Goal: Check status: Check status

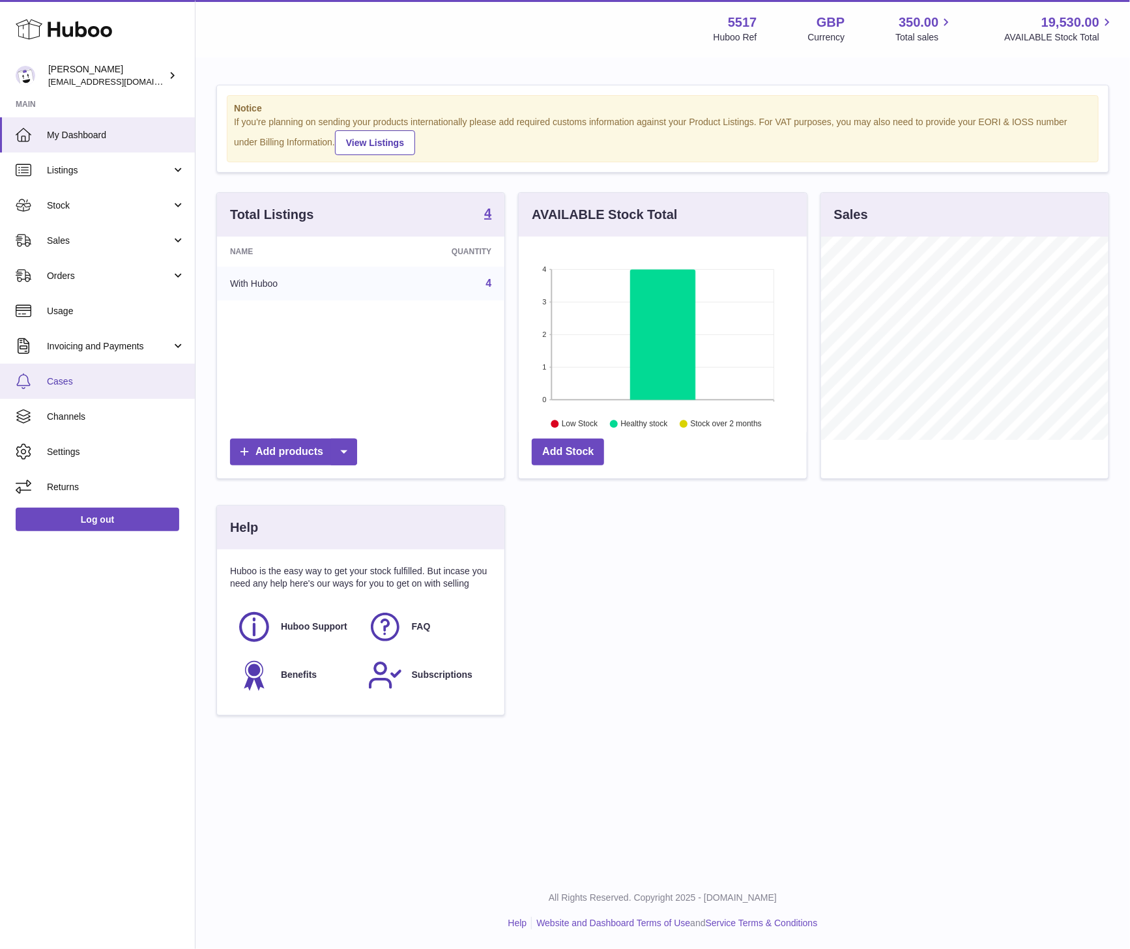
scroll to position [203, 287]
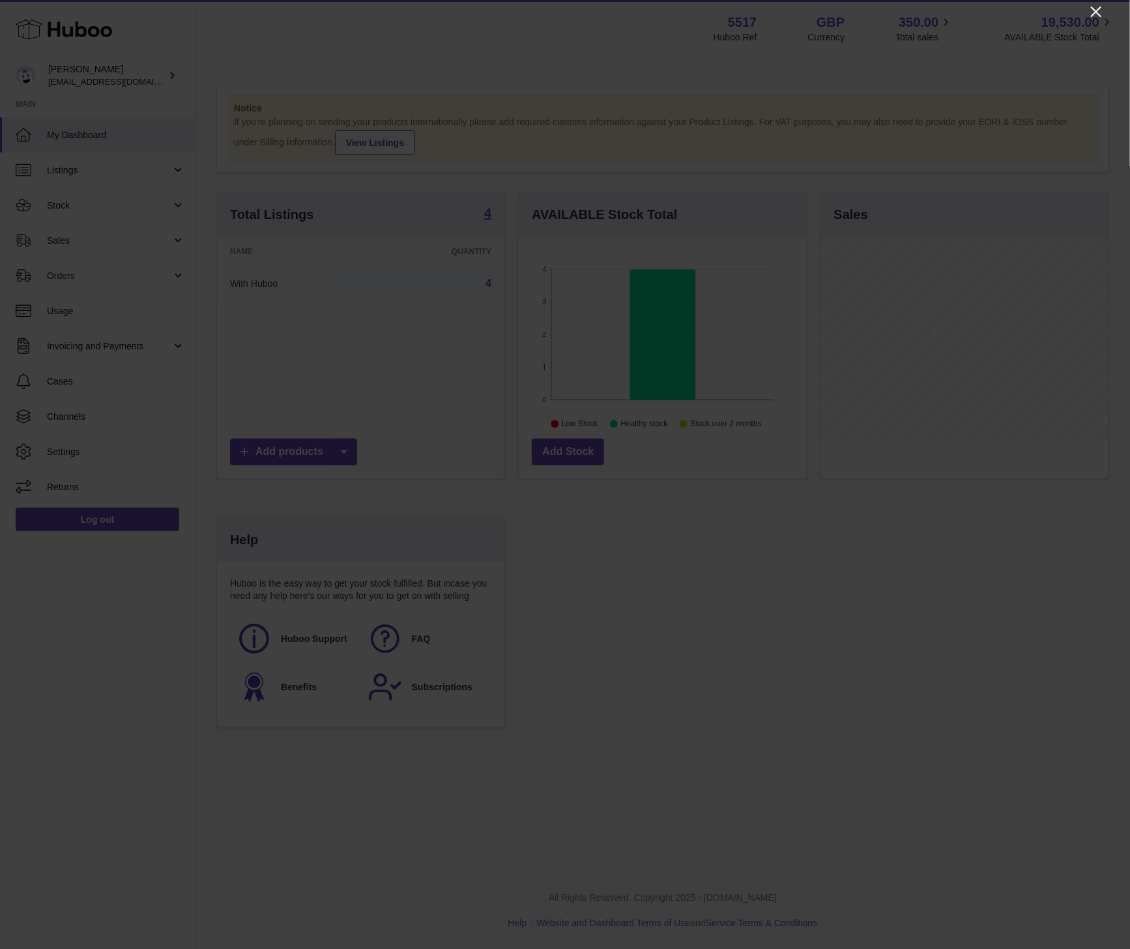
click at [1098, 8] on icon "Close" at bounding box center [1096, 12] width 16 height 16
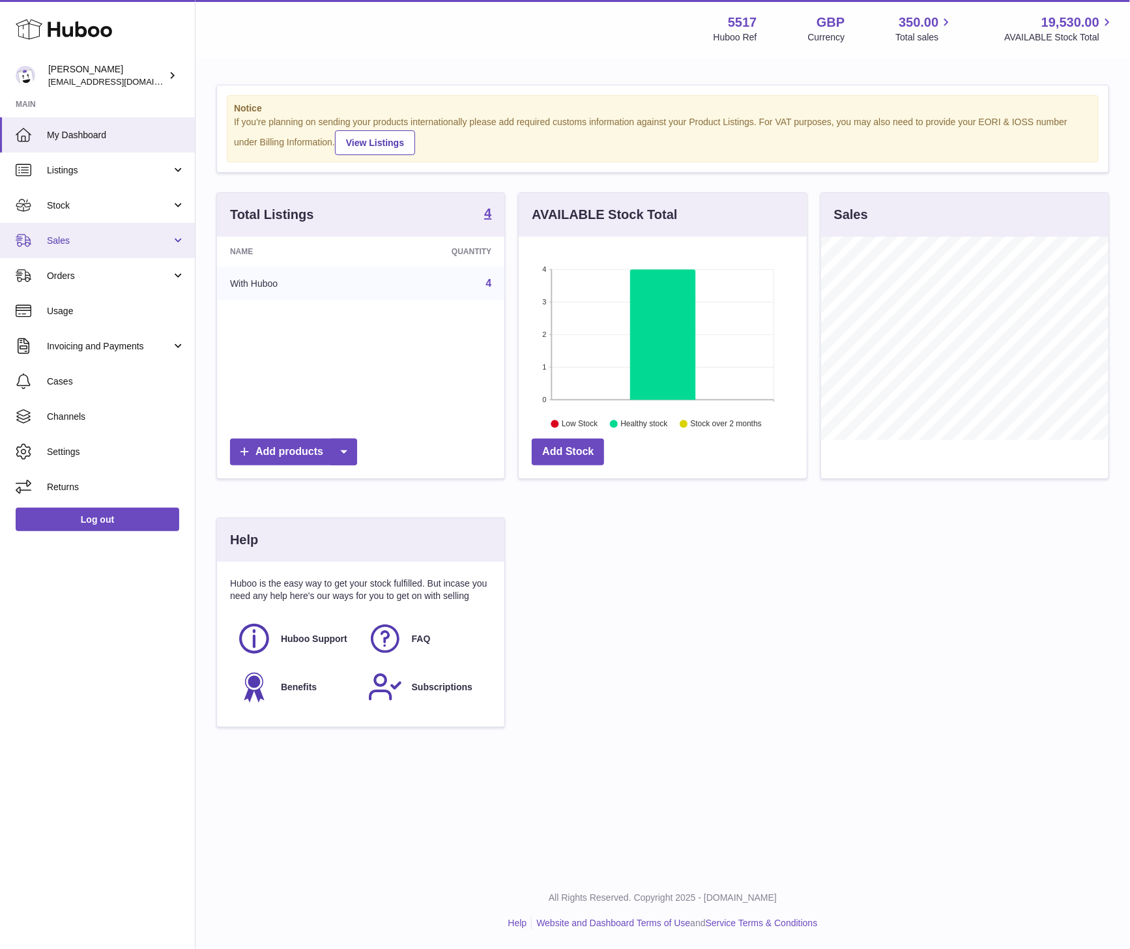
click at [78, 232] on link "Sales" at bounding box center [97, 240] width 195 height 35
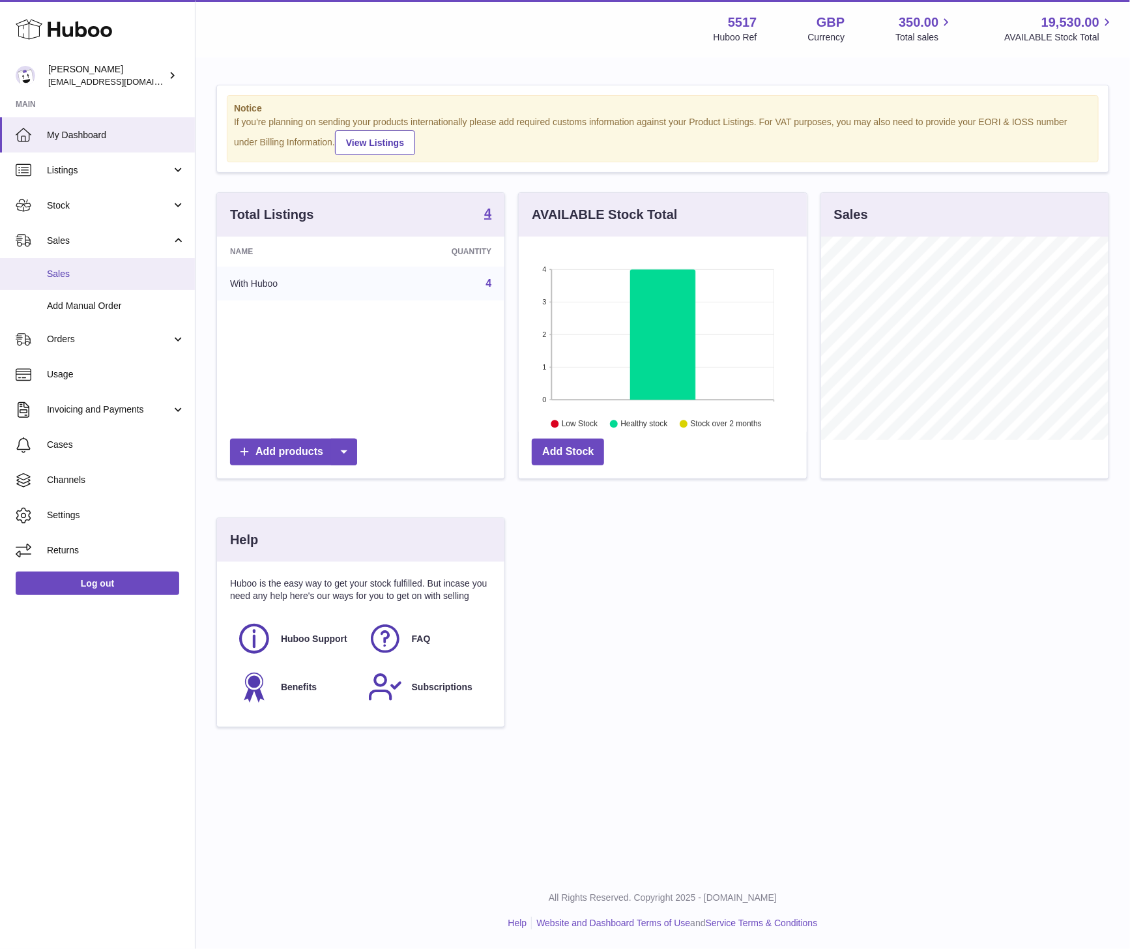
click at [65, 270] on span "Sales" at bounding box center [116, 274] width 138 height 12
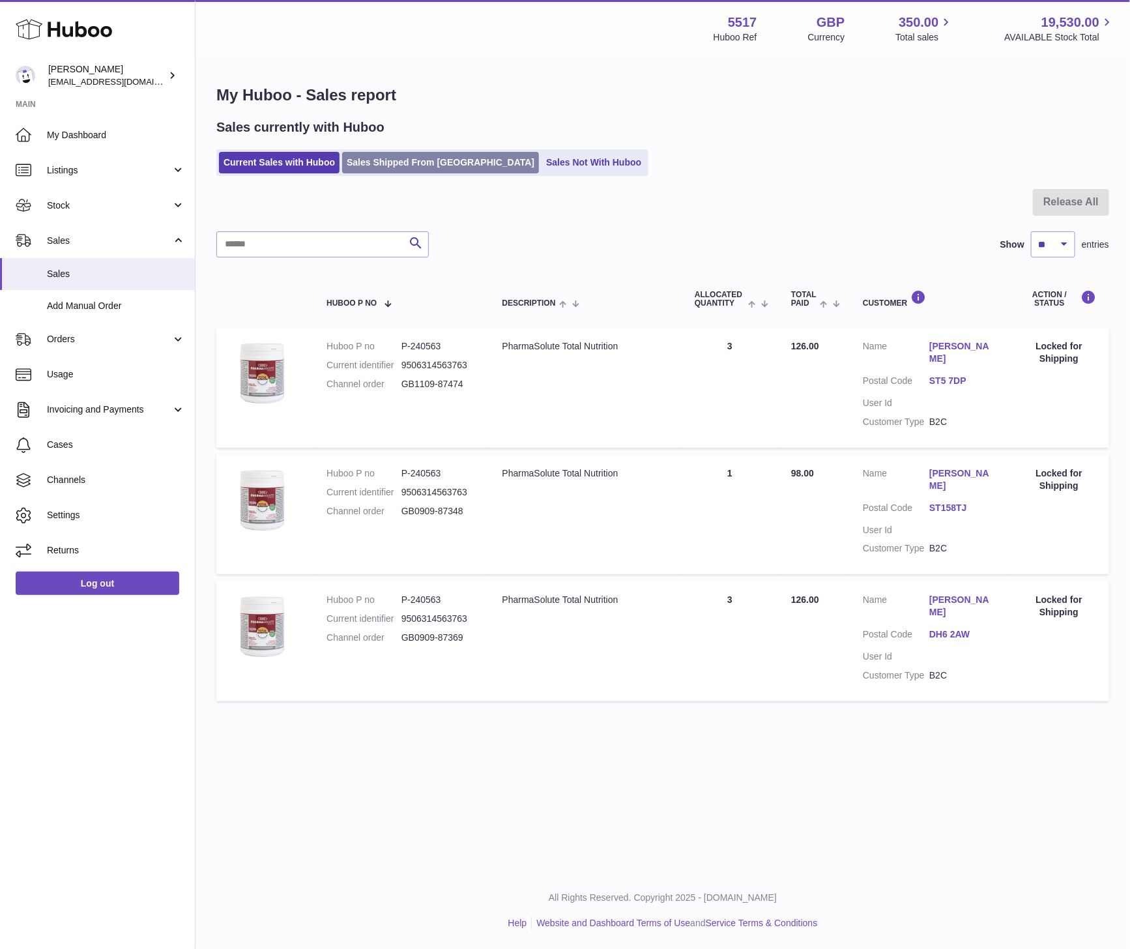
click at [404, 159] on link "Sales Shipped From Huboo" at bounding box center [440, 163] width 197 height 22
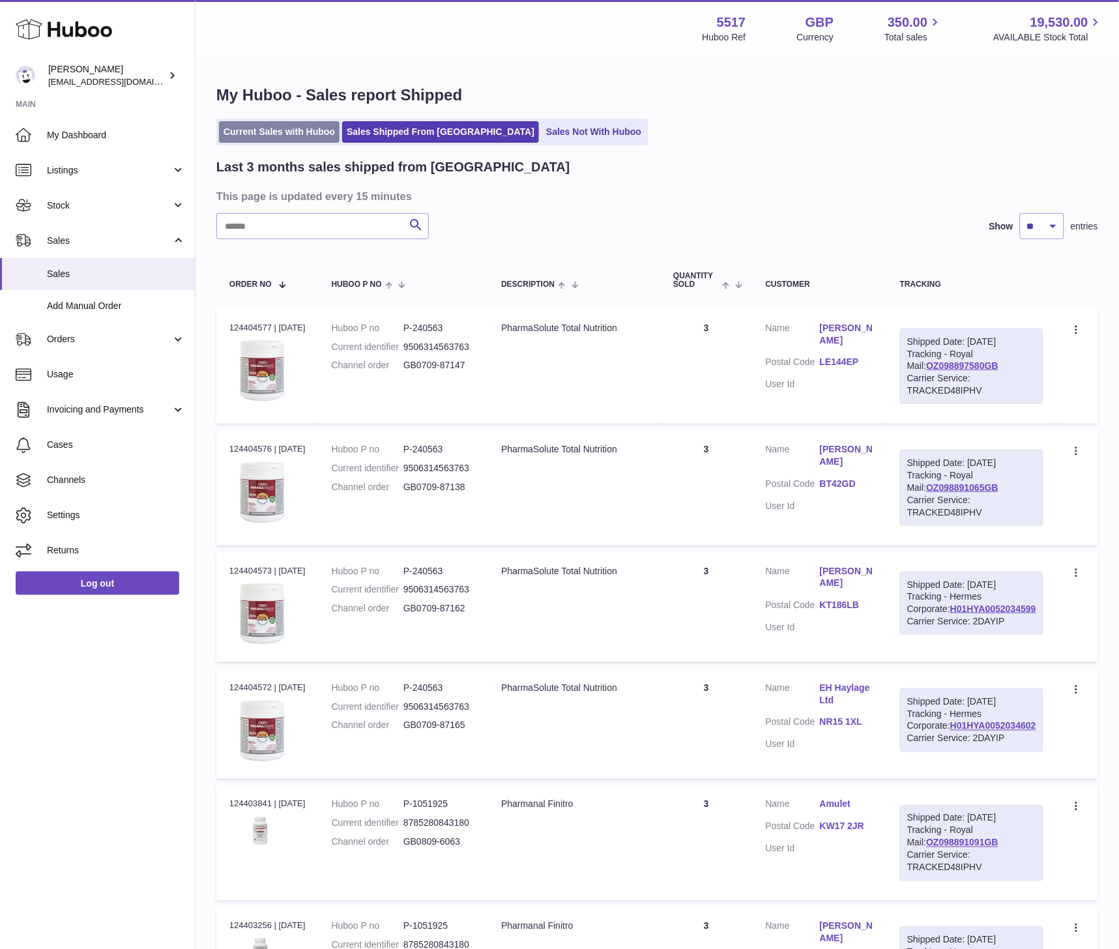
click at [301, 124] on link "Current Sales with Huboo" at bounding box center [279, 132] width 121 height 22
